Goal: Ask a question

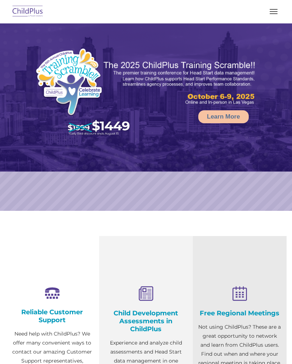
select select "MEDIUM"
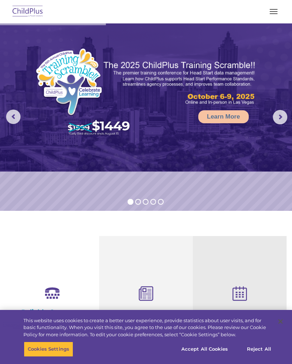
click at [271, 13] on span "button" at bounding box center [274, 13] width 8 height 1
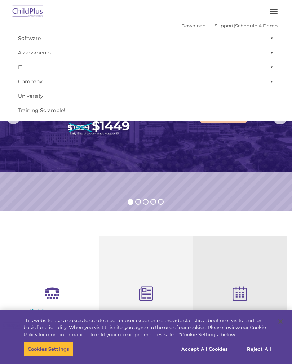
click at [47, 55] on link "Assessments" at bounding box center [145, 52] width 263 height 14
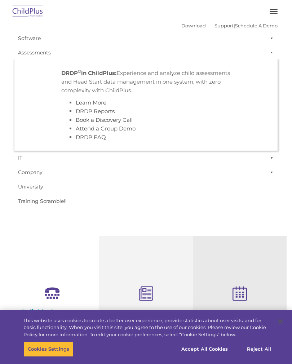
click at [100, 76] on strong "DRDP © in ChildPlus:" at bounding box center [88, 73] width 55 height 7
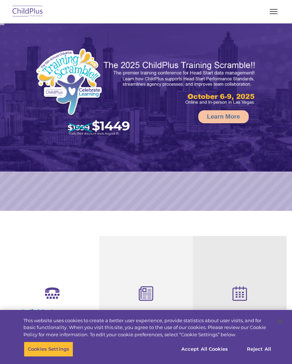
select select "MEDIUM"
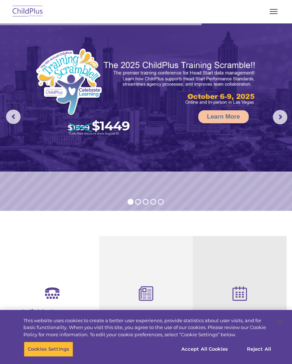
click at [278, 116] on rs-arrow at bounding box center [280, 117] width 14 height 14
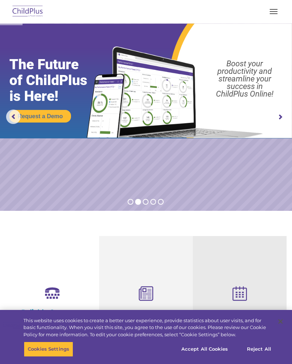
click at [281, 117] on rs-arrow at bounding box center [280, 117] width 14 height 14
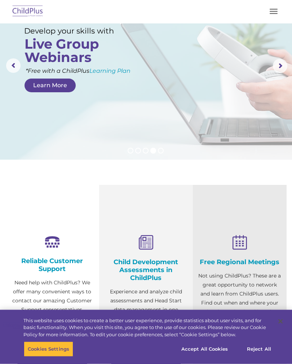
scroll to position [51, 0]
click at [219, 357] on button "Accept All Cookies" at bounding box center [204, 349] width 54 height 15
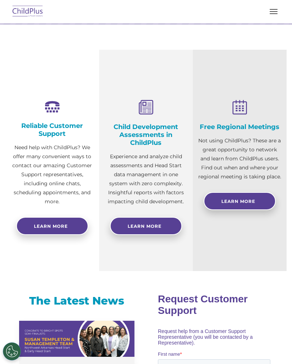
scroll to position [0, 0]
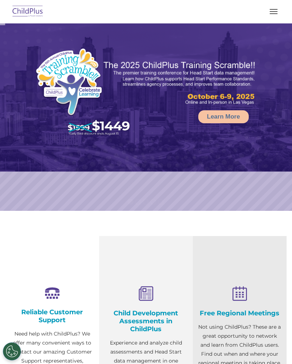
select select "MEDIUM"
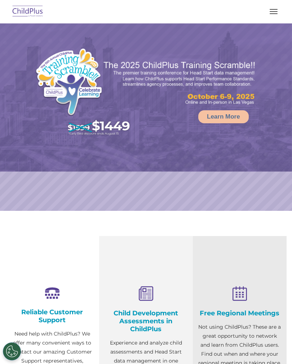
select select "MEDIUM"
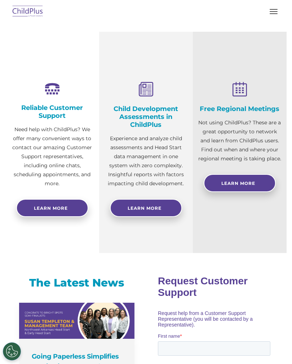
scroll to position [188, 0]
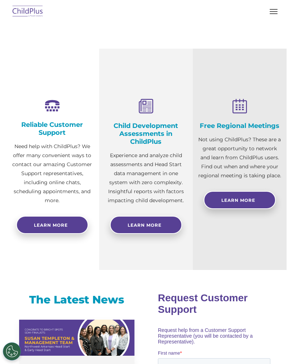
click at [162, 224] on span "Learn More" at bounding box center [145, 225] width 34 height 5
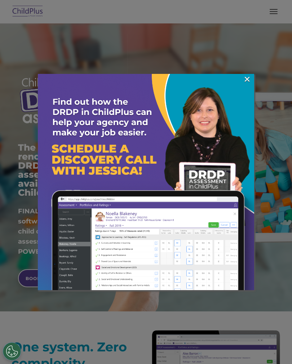
click at [248, 82] on link "×" at bounding box center [247, 79] width 8 height 7
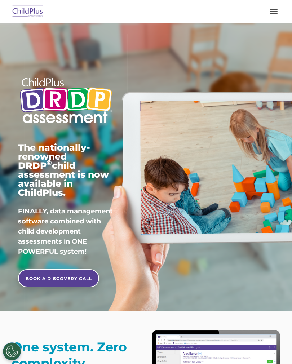
click at [277, 9] on button "button" at bounding box center [273, 12] width 15 height 12
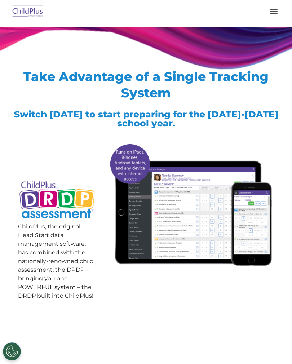
click at [274, 15] on button "button" at bounding box center [273, 12] width 15 height 12
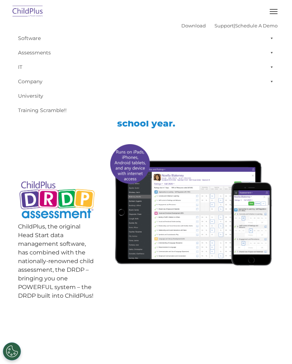
click at [274, 12] on button "button" at bounding box center [273, 12] width 15 height 12
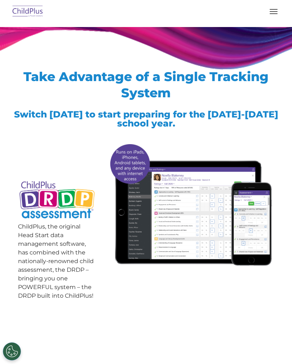
click at [272, 14] on button "button" at bounding box center [273, 12] width 15 height 12
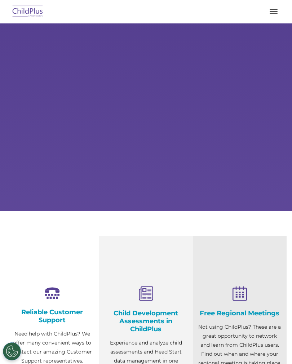
select select "MEDIUM"
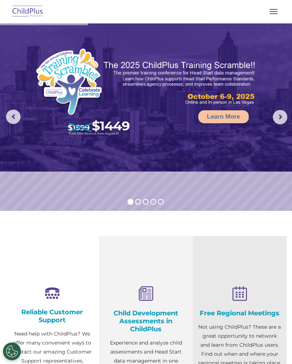
click at [280, 119] on rs-arrow at bounding box center [280, 117] width 14 height 14
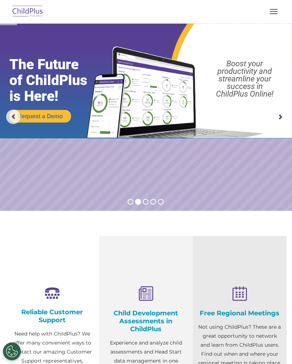
click at [282, 116] on rs-arrow at bounding box center [280, 117] width 14 height 14
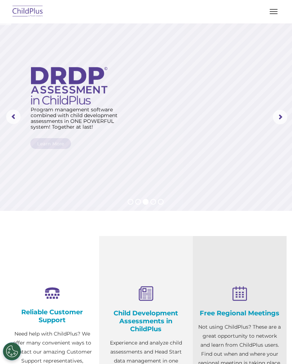
click at [278, 117] on rs-arrow at bounding box center [280, 117] width 14 height 14
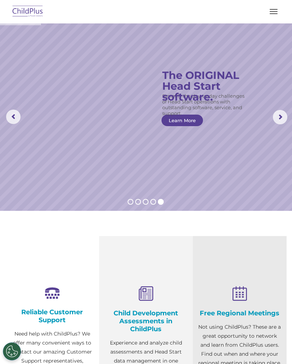
click at [280, 118] on rs-arrow at bounding box center [280, 117] width 14 height 14
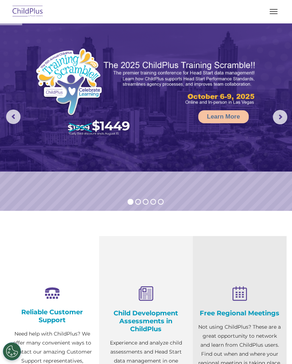
click at [279, 117] on rs-arrow at bounding box center [280, 117] width 14 height 14
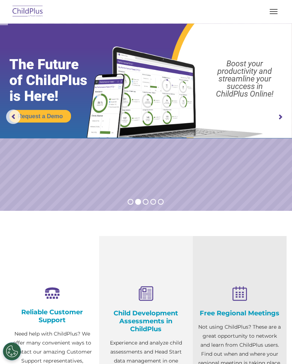
click at [281, 119] on rs-arrow at bounding box center [280, 117] width 14 height 14
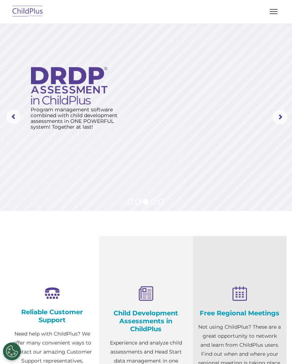
click at [273, 13] on button "button" at bounding box center [273, 12] width 15 height 12
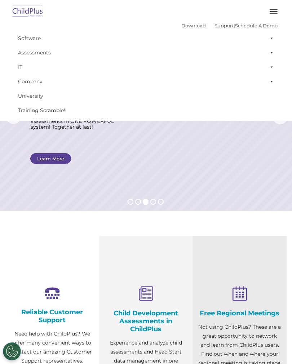
click at [28, 38] on link "Software" at bounding box center [145, 38] width 263 height 14
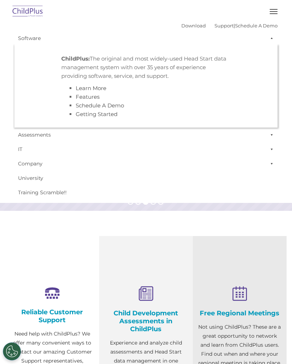
click at [28, 39] on link "Software" at bounding box center [145, 38] width 263 height 14
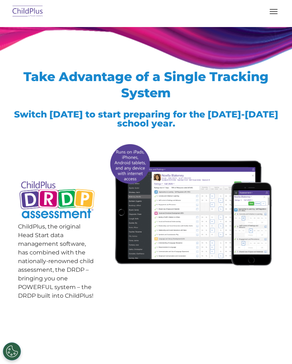
click at [273, 13] on button "button" at bounding box center [273, 12] width 15 height 12
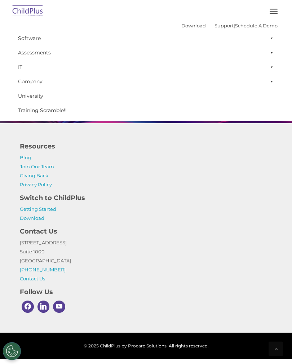
scroll to position [688, 0]
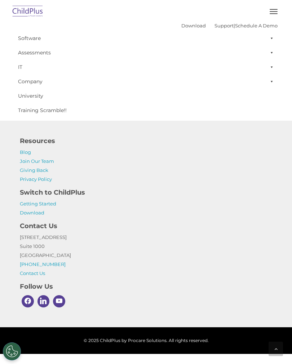
click at [78, 198] on h4 "Switch to ChildPlus" at bounding box center [146, 193] width 252 height 10
click at [53, 207] on link "Getting Started" at bounding box center [38, 204] width 36 height 6
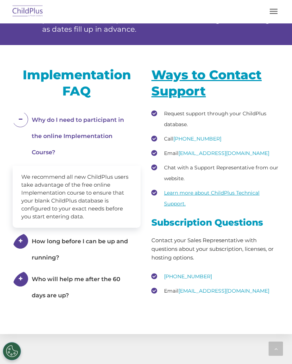
scroll to position [1233, 0]
click at [231, 196] on u "Learn more about ChildPlus Technical Support." at bounding box center [212, 198] width 96 height 17
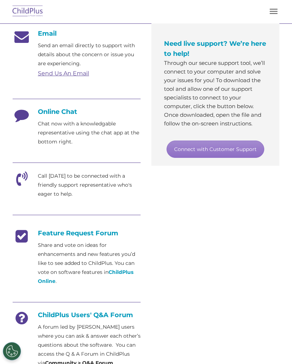
scroll to position [176, 0]
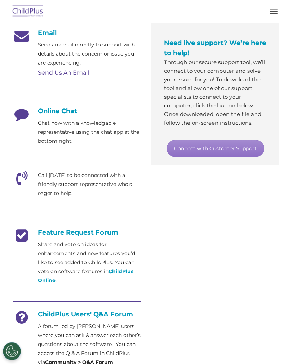
click at [229, 152] on link "Connect with Customer Support" at bounding box center [216, 148] width 98 height 17
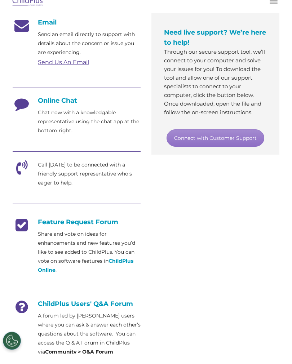
scroll to position [188, 0]
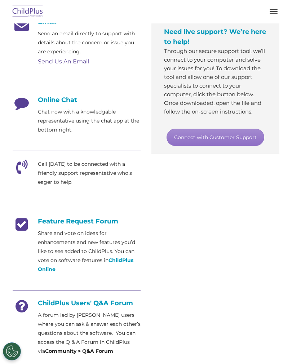
click at [74, 104] on div "Online Chat Chat now with a knowledgable representative using the chat app at t…" at bounding box center [77, 115] width 128 height 39
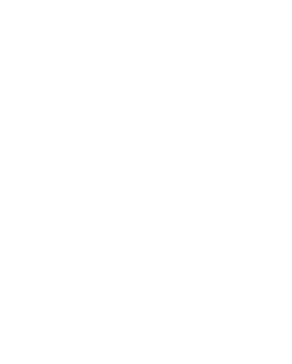
scroll to position [0, 0]
